Goal: Transaction & Acquisition: Obtain resource

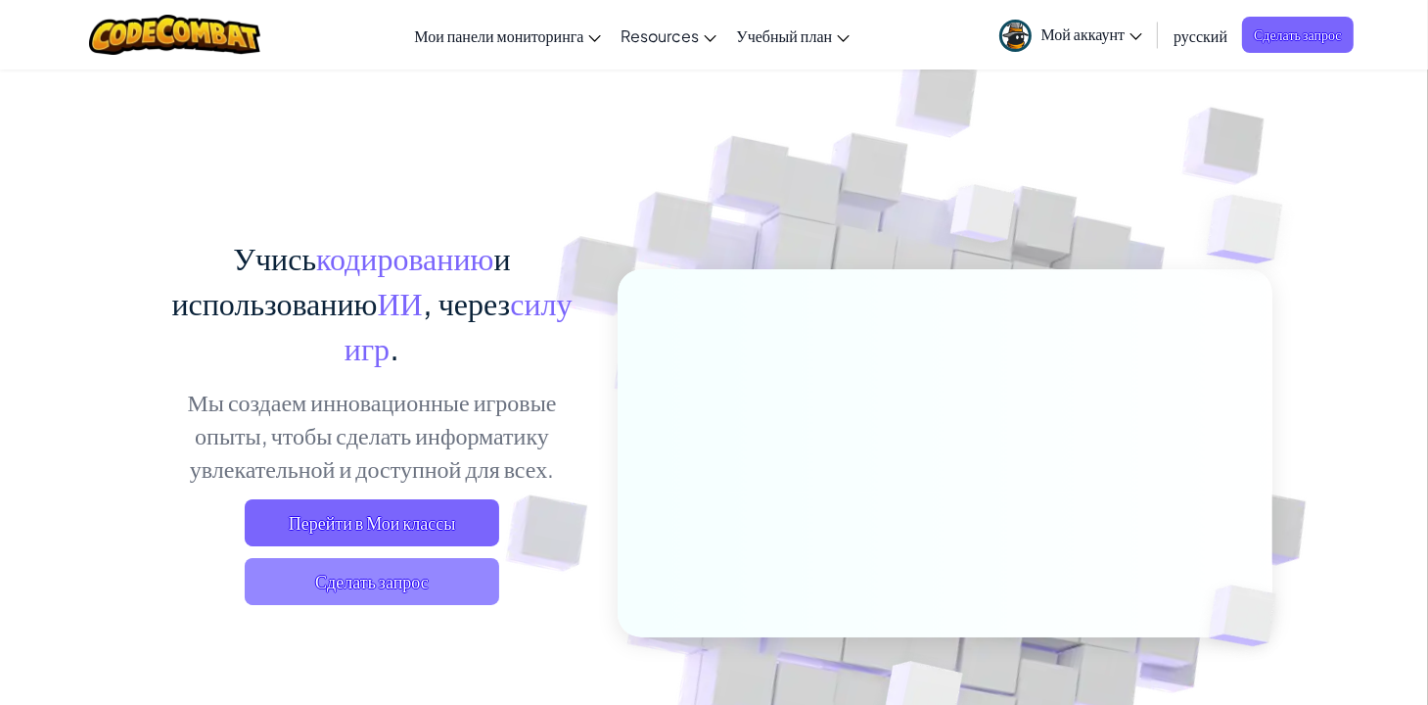
click at [409, 598] on span "Сделать запрос" at bounding box center [372, 581] width 255 height 47
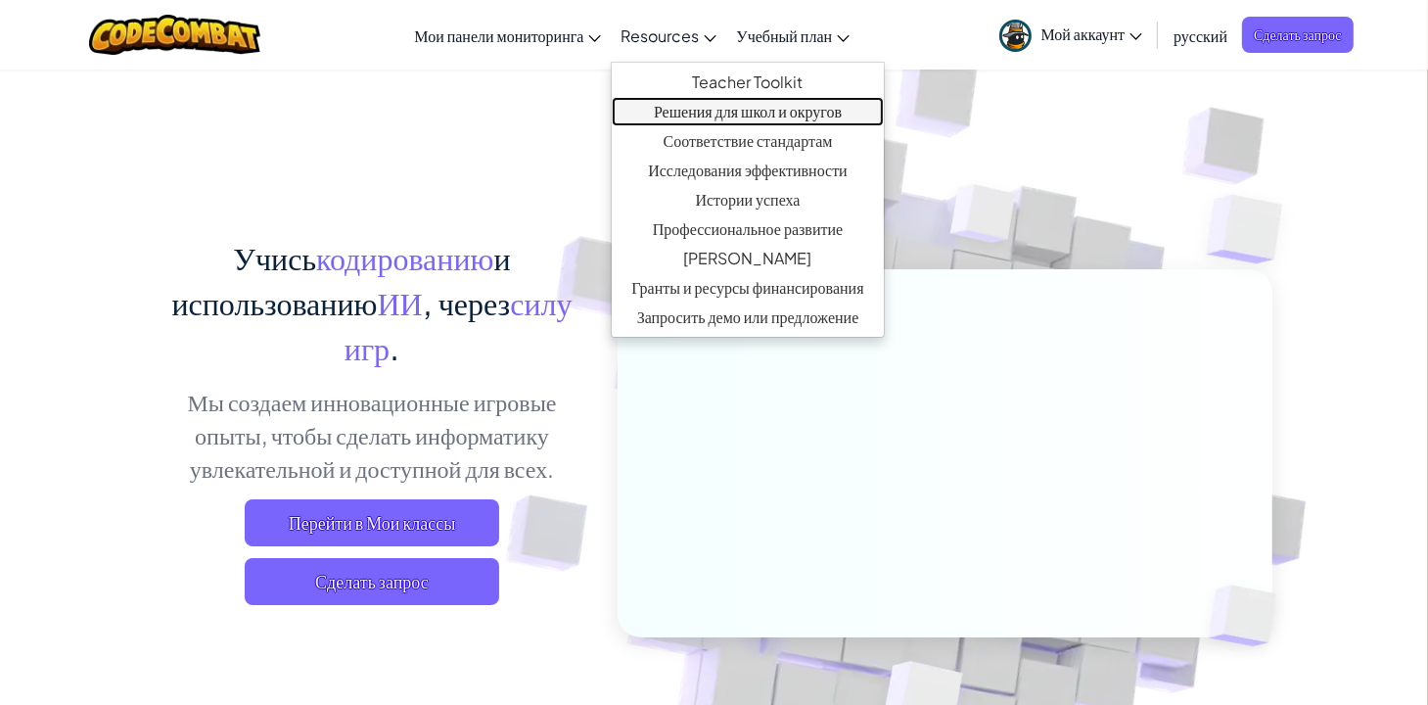
click at [772, 119] on link "Решения для школ и округов" at bounding box center [747, 111] width 271 height 29
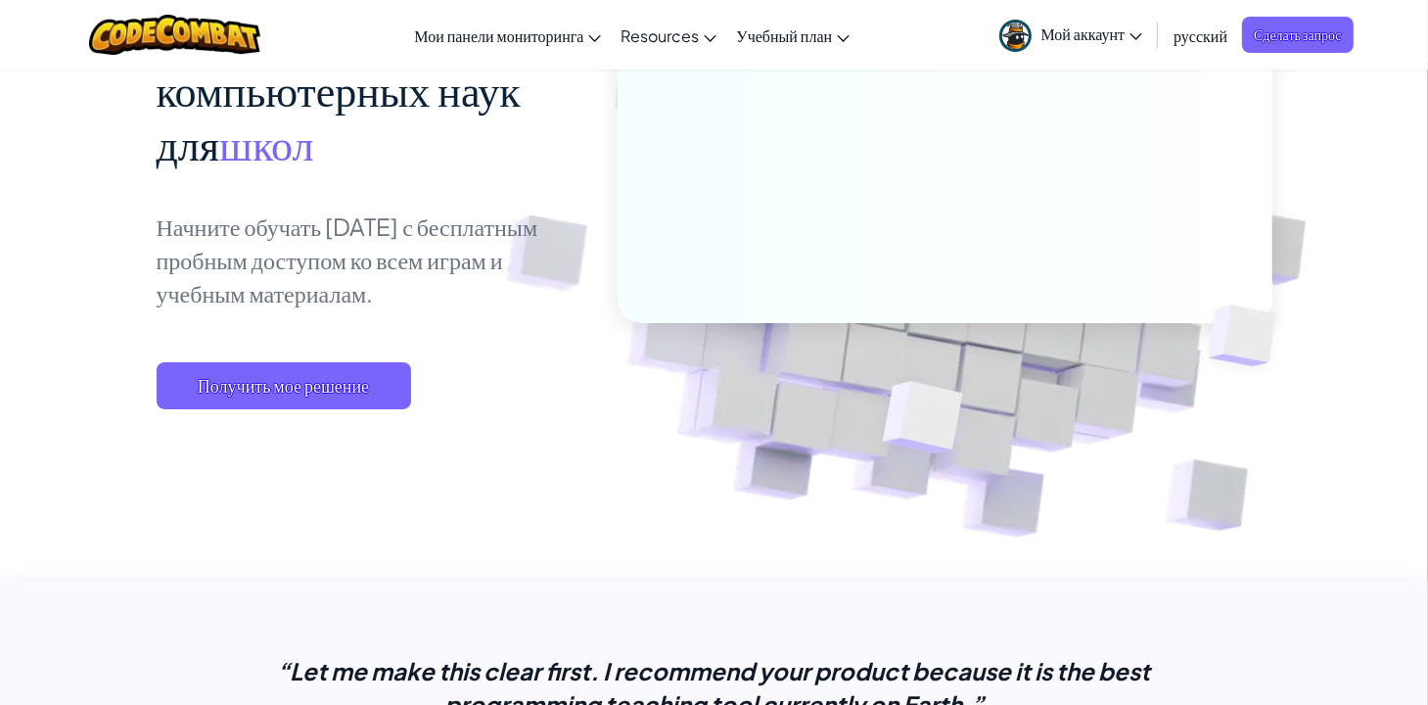
scroll to position [312, 0]
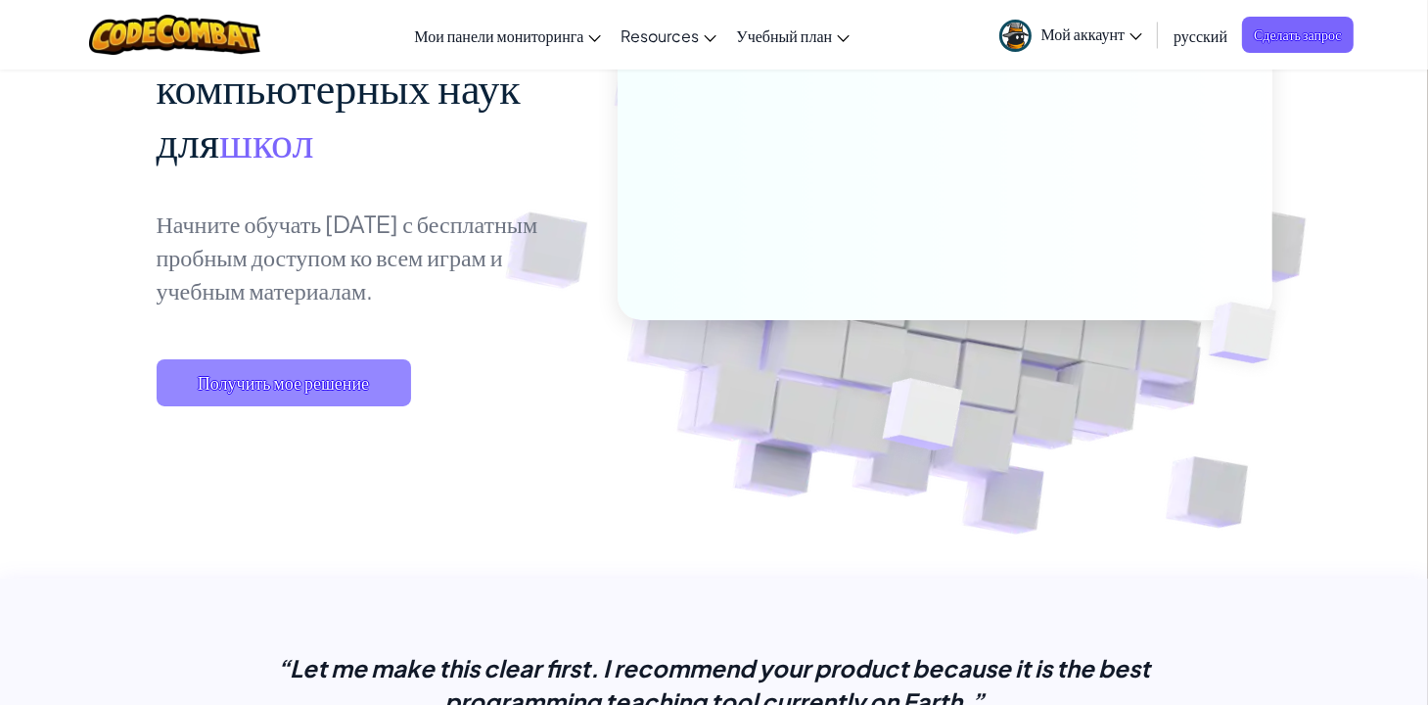
click at [310, 397] on span "Получить мое решение" at bounding box center [284, 382] width 255 height 47
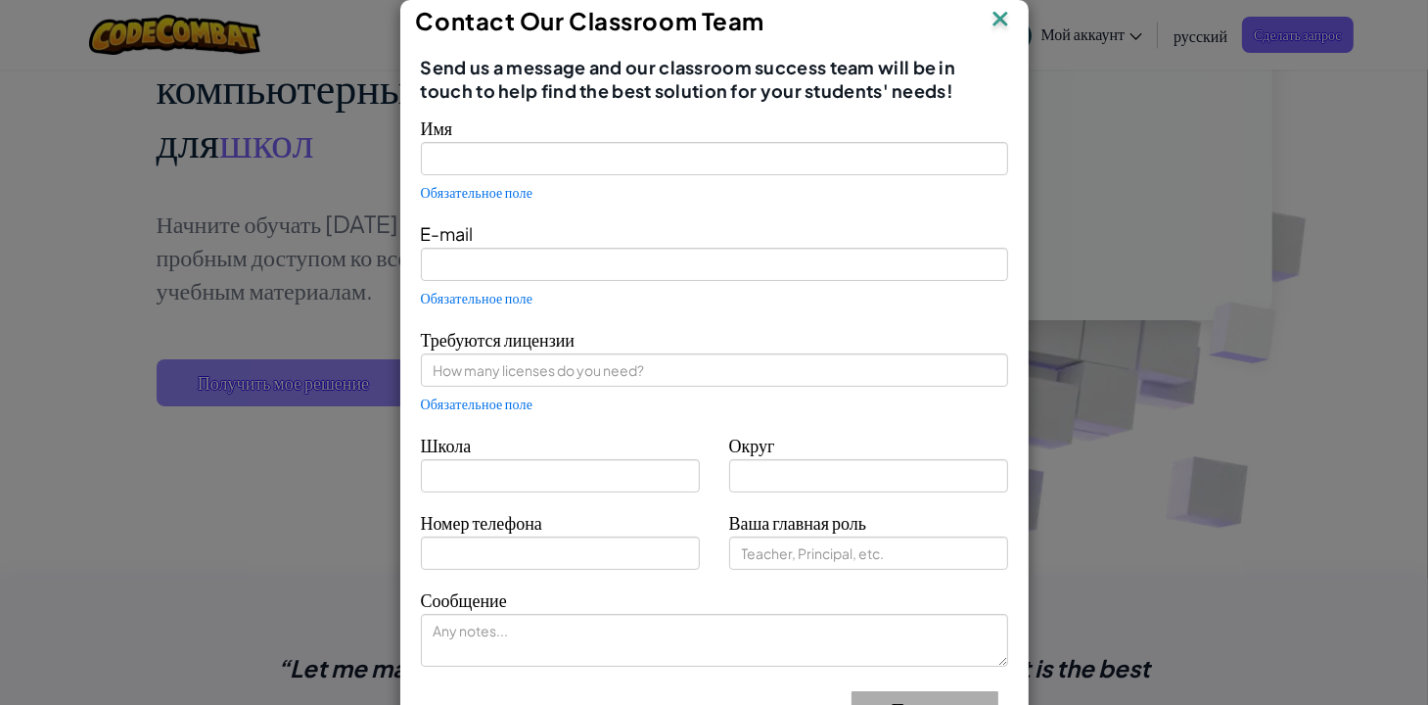
type input "Assema Mantay"
type input "[EMAIL_ADDRESS][DOMAIN_NAME]"
type input "AEK"
type input "SDAD"
type input "Teacher"
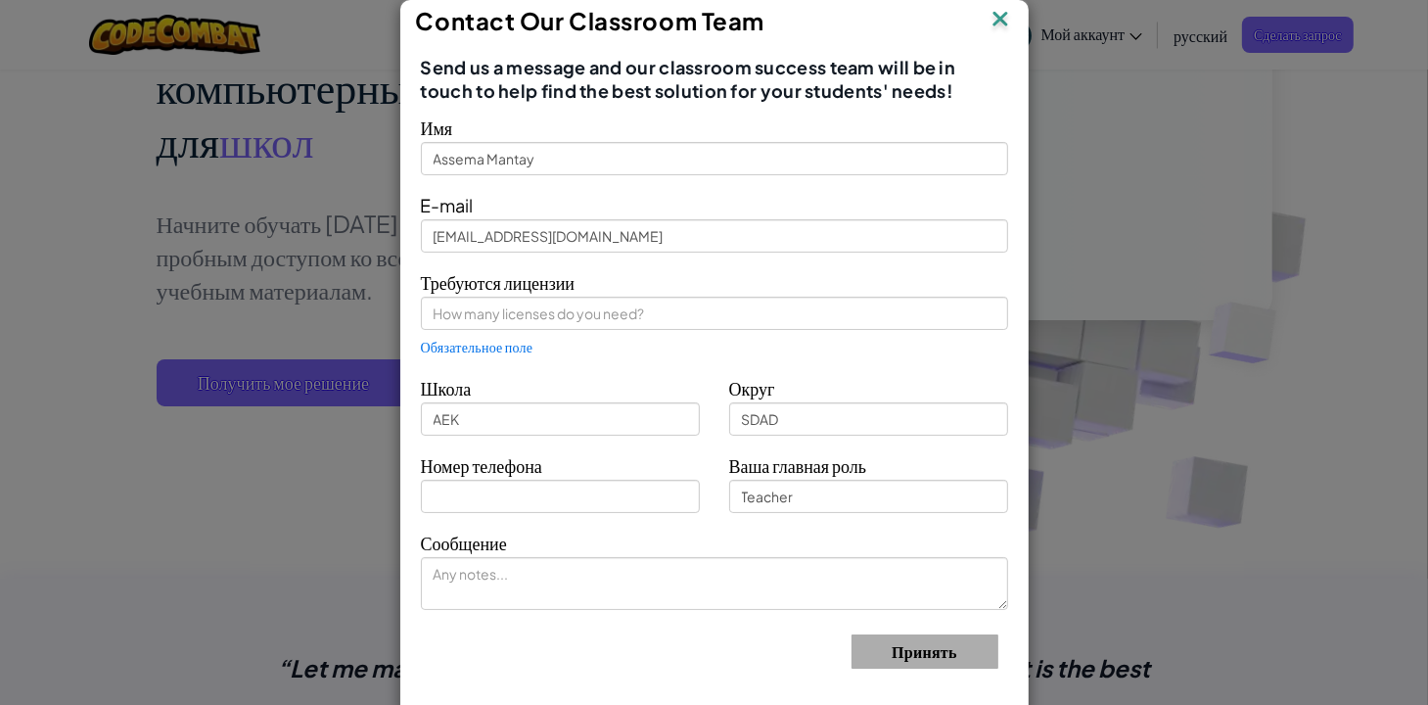
click at [988, 22] on img at bounding box center [1000, 20] width 25 height 29
